Goal: Navigation & Orientation: Find specific page/section

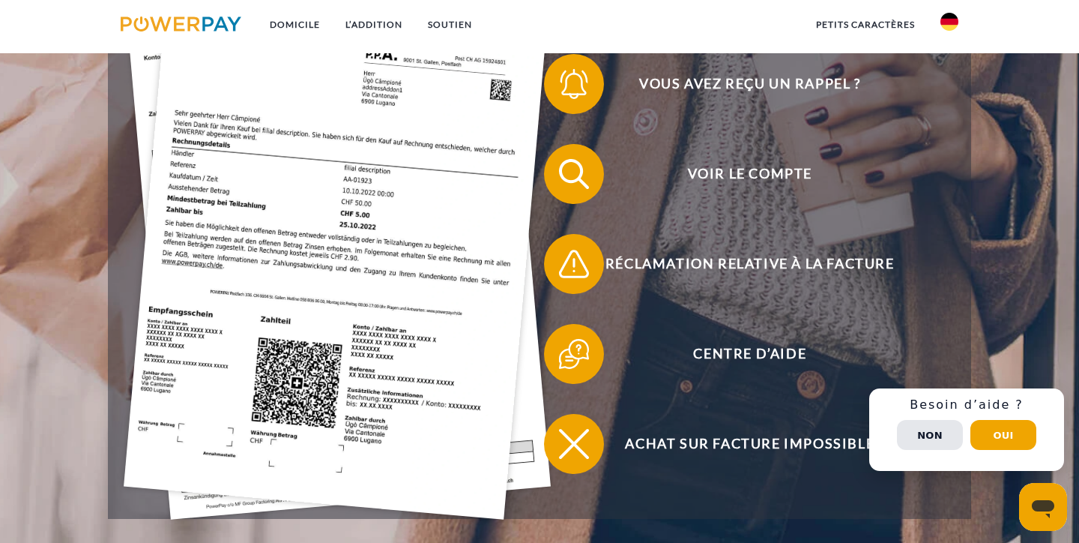
scroll to position [444, 0]
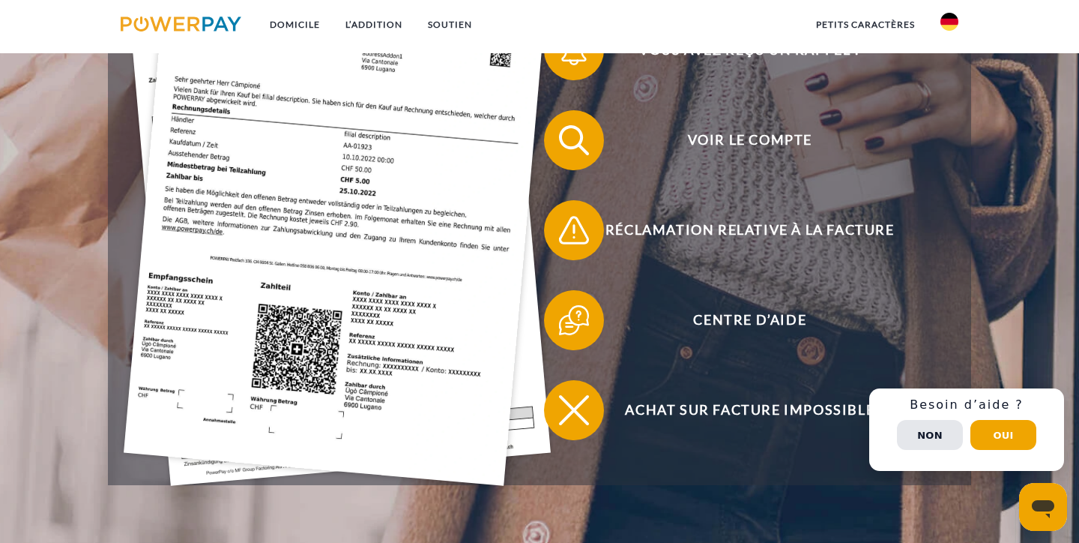
click at [951, 19] on img at bounding box center [950, 22] width 18 height 18
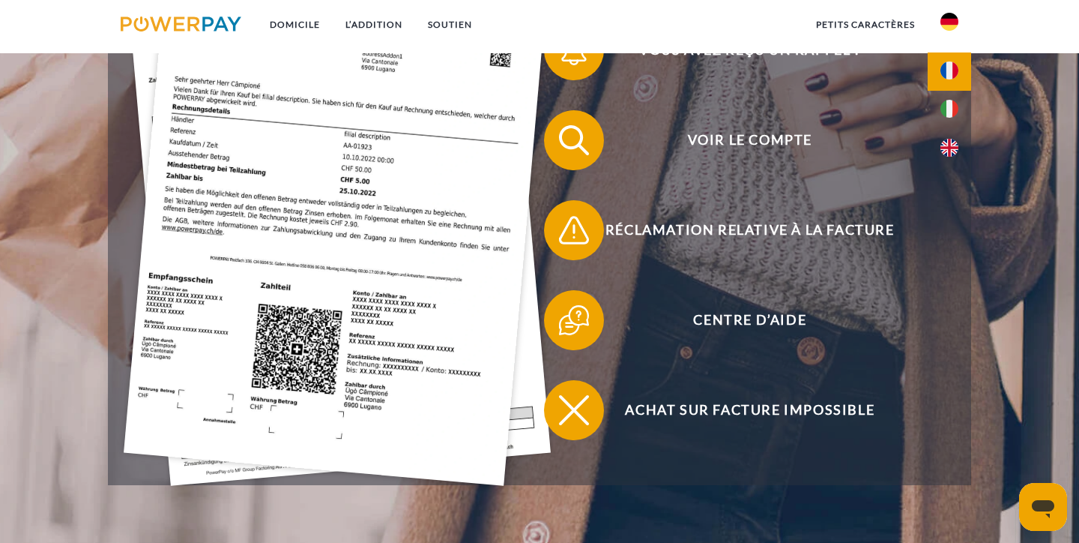
click at [947, 64] on img at bounding box center [950, 70] width 18 height 18
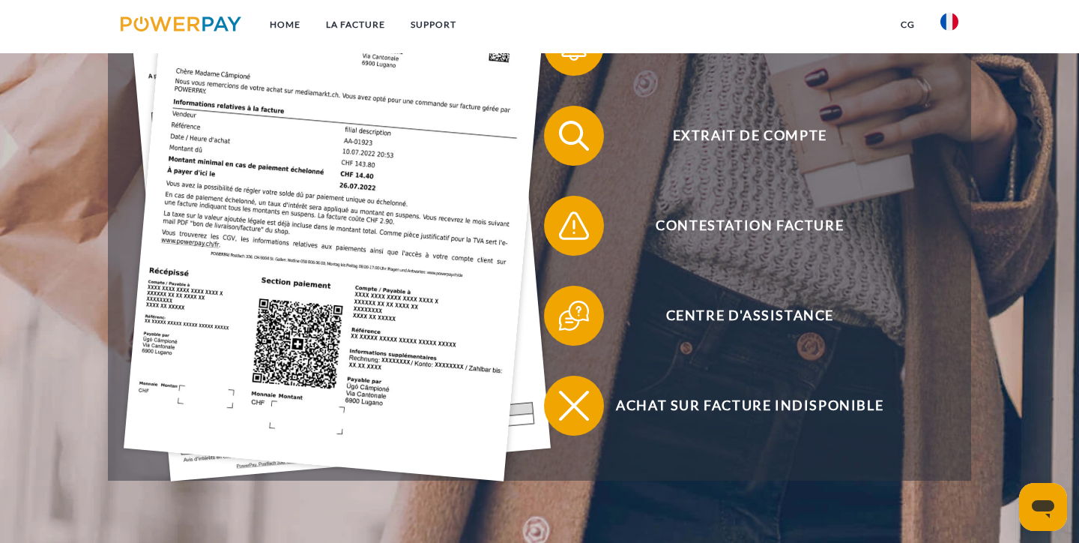
scroll to position [455, 0]
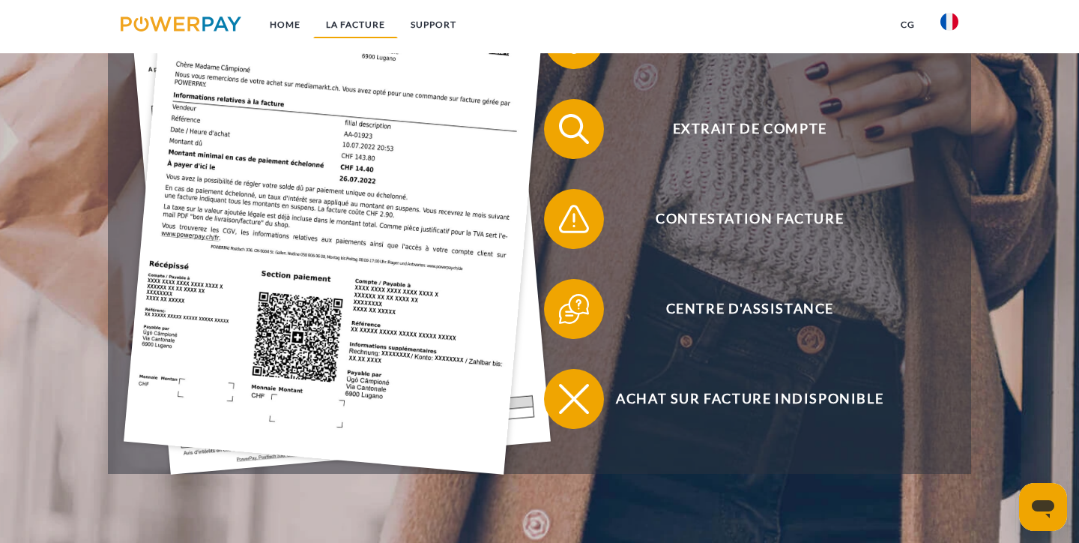
click at [350, 22] on link "LA FACTURE" at bounding box center [355, 24] width 85 height 27
